Goal: Information Seeking & Learning: Learn about a topic

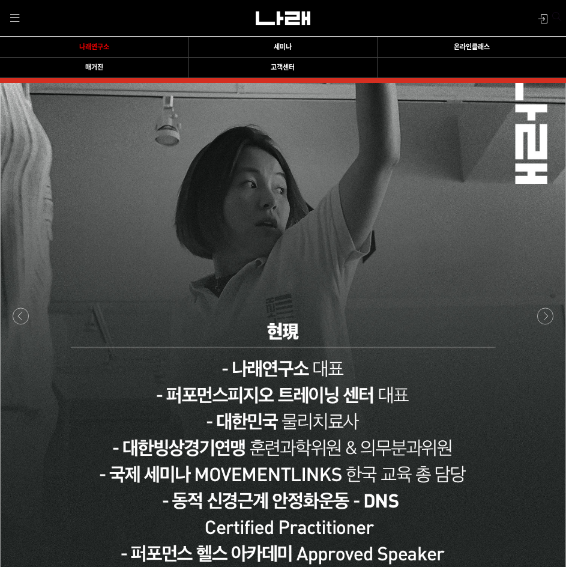
scroll to position [1260, 0]
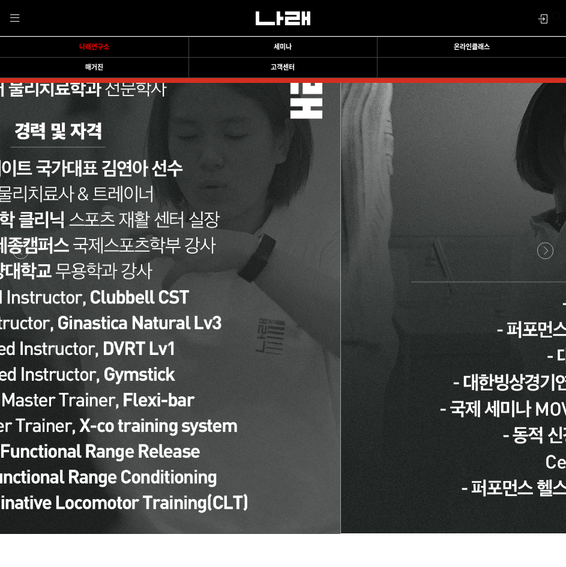
drag, startPoint x: 209, startPoint y: 313, endPoint x: 548, endPoint y: 313, distance: 339.1
click at [544, 313] on div at bounding box center [58, 251] width 3960 height 656
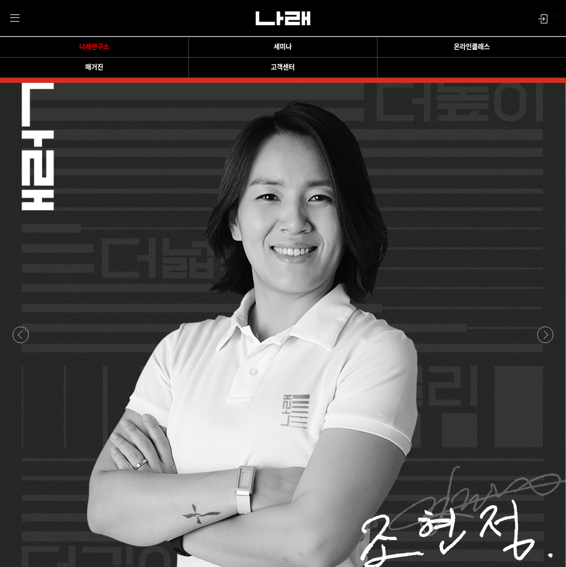
scroll to position [1140, 0]
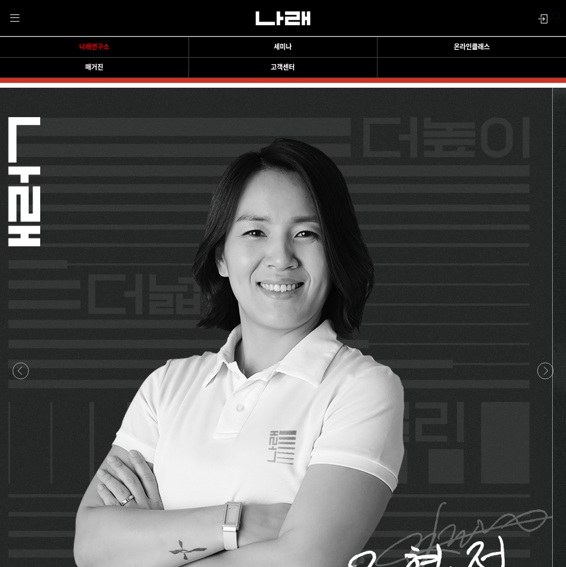
drag, startPoint x: 459, startPoint y: 379, endPoint x: 180, endPoint y: 383, distance: 279.1
click at [182, 382] on p at bounding box center [270, 371] width 566 height 656
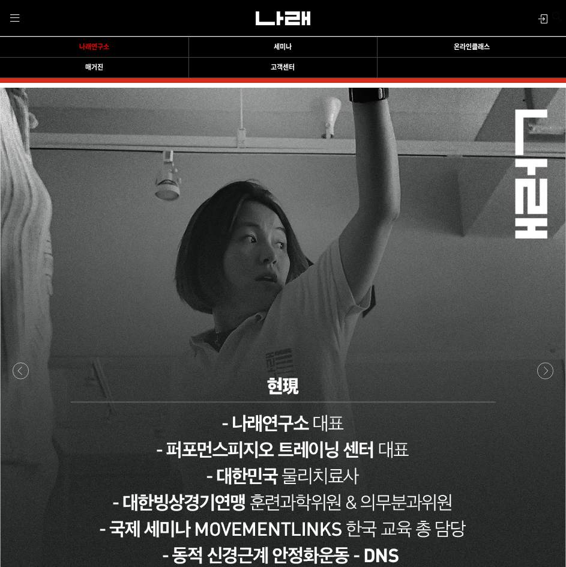
click at [142, 392] on p at bounding box center [283, 371] width 566 height 656
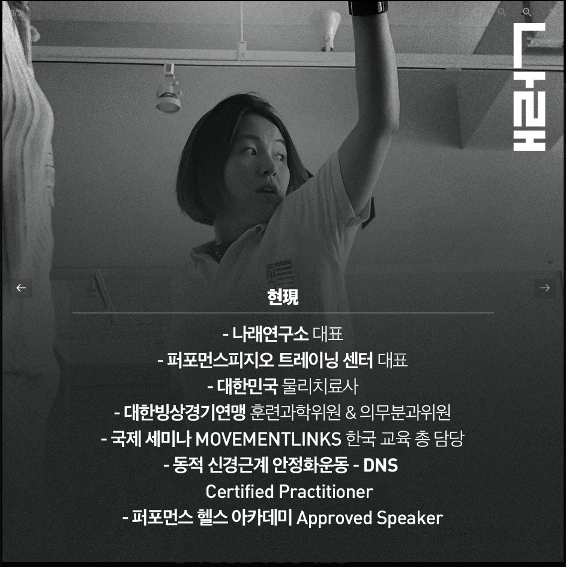
click at [20, 296] on div at bounding box center [21, 288] width 22 height 20
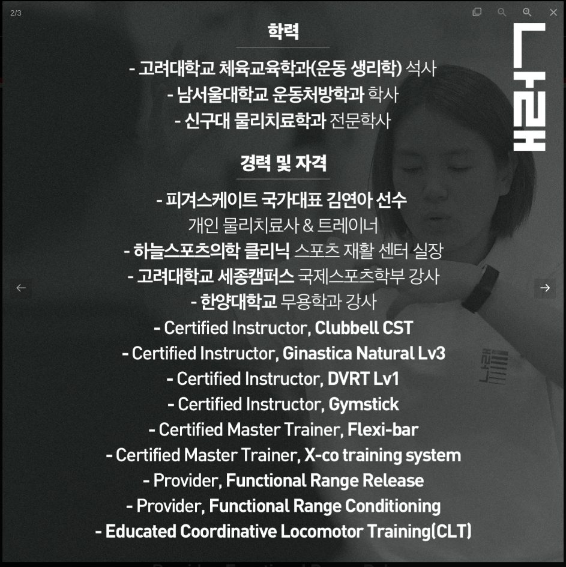
scroll to position [1320, 0]
click at [550, 301] on img at bounding box center [282, 281] width 561 height 561
click at [547, 290] on div at bounding box center [545, 288] width 22 height 20
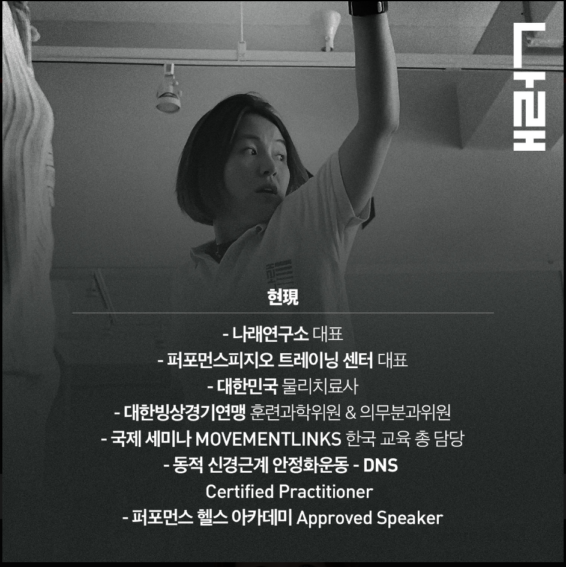
click at [547, 289] on div at bounding box center [551, 288] width 22 height 20
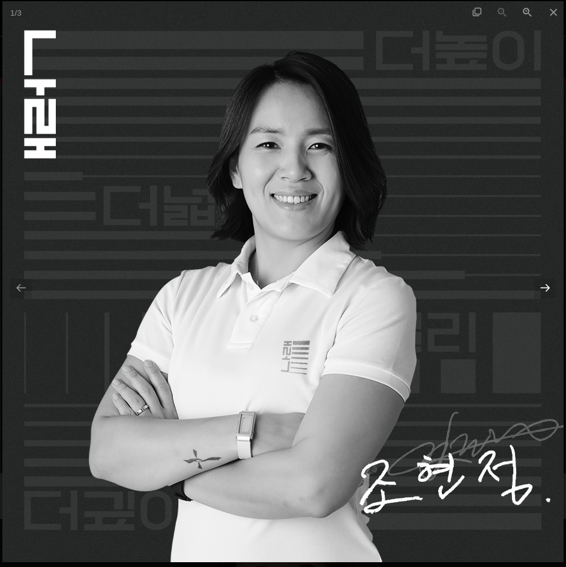
click at [547, 289] on div at bounding box center [545, 288] width 22 height 20
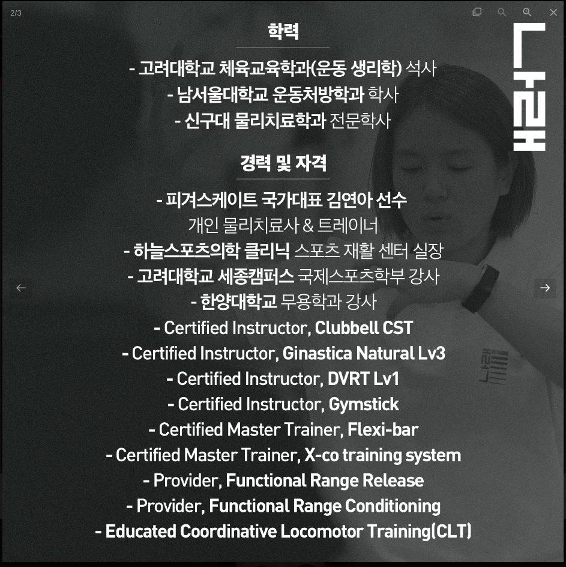
click at [544, 286] on div at bounding box center [545, 288] width 22 height 20
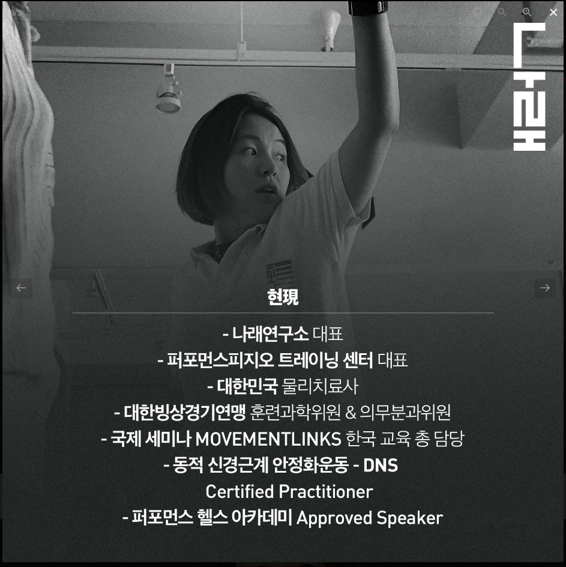
click at [556, 16] on span at bounding box center [554, 12] width 26 height 24
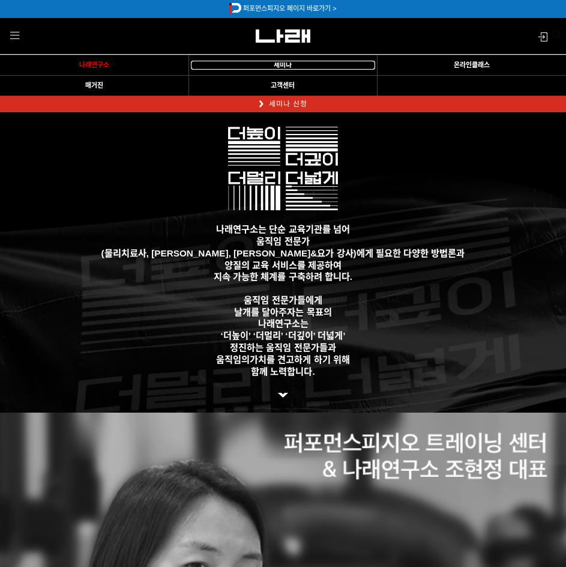
click at [290, 62] on span "세미나" at bounding box center [283, 64] width 18 height 7
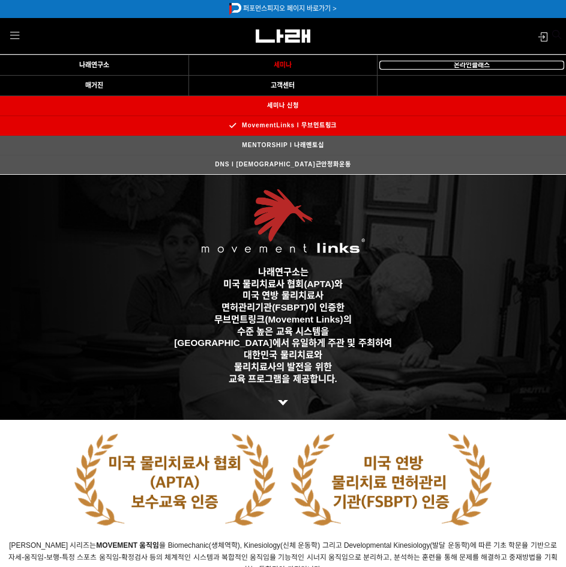
click at [438, 62] on link "온라인클래스" at bounding box center [471, 65] width 183 height 8
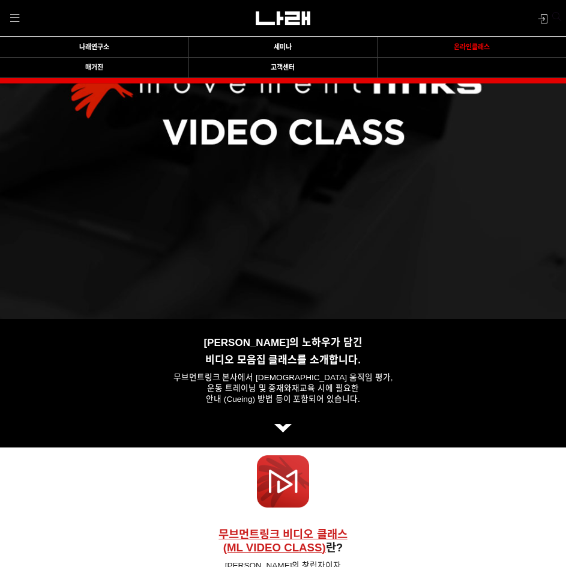
scroll to position [314, 0]
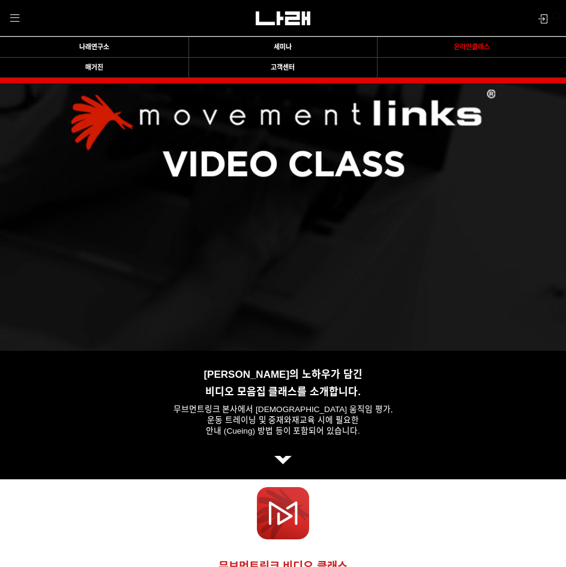
click at [278, 41] on td "세미나" at bounding box center [282, 47] width 188 height 20
click at [278, 47] on span "세미나" at bounding box center [283, 46] width 18 height 7
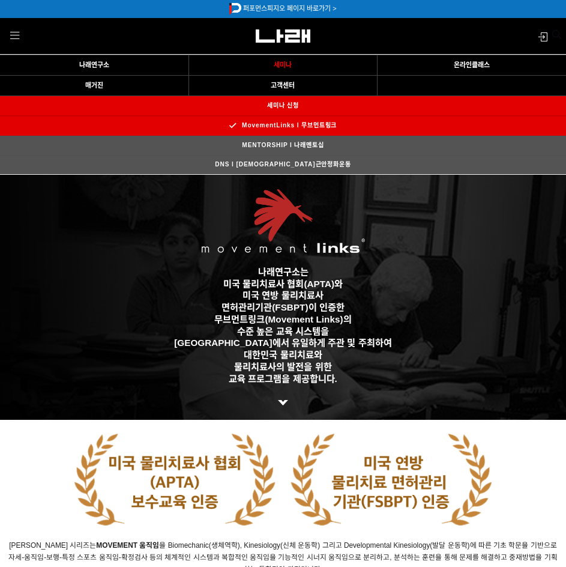
click at [295, 163] on link "DNS l [DEMOGRAPHIC_DATA]근안정화운동" at bounding box center [282, 164] width 161 height 19
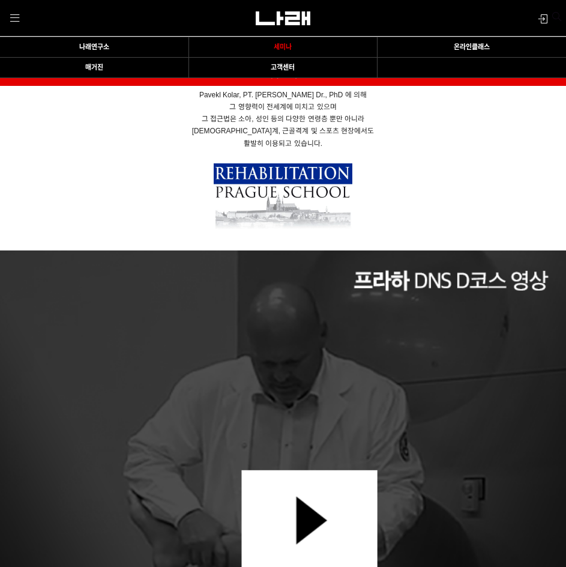
scroll to position [917, 0]
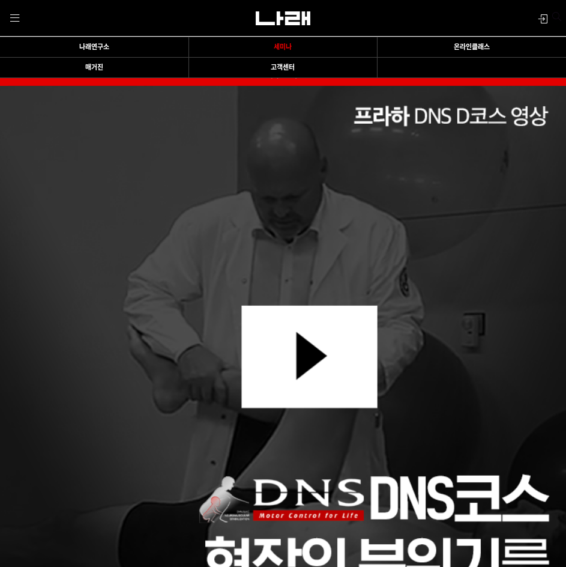
click at [305, 358] on img at bounding box center [283, 386] width 566 height 601
